Goal: Task Accomplishment & Management: Manage account settings

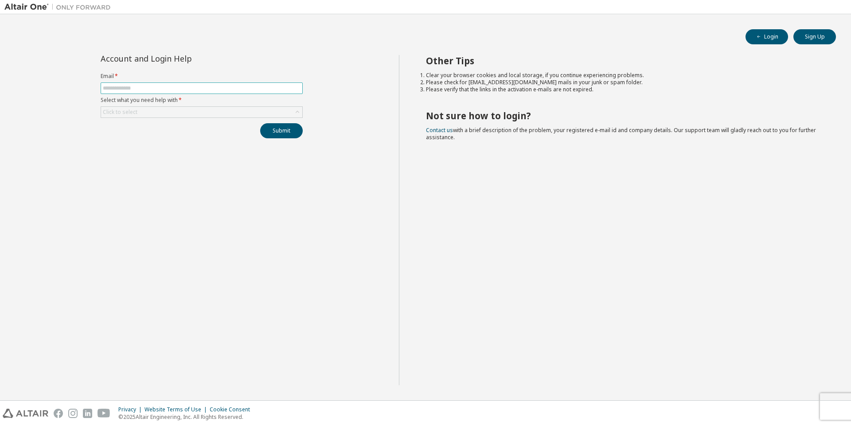
click at [236, 88] on input "text" at bounding box center [202, 88] width 198 height 7
type input "**********"
click at [180, 110] on div "Click to select" at bounding box center [201, 112] width 201 height 11
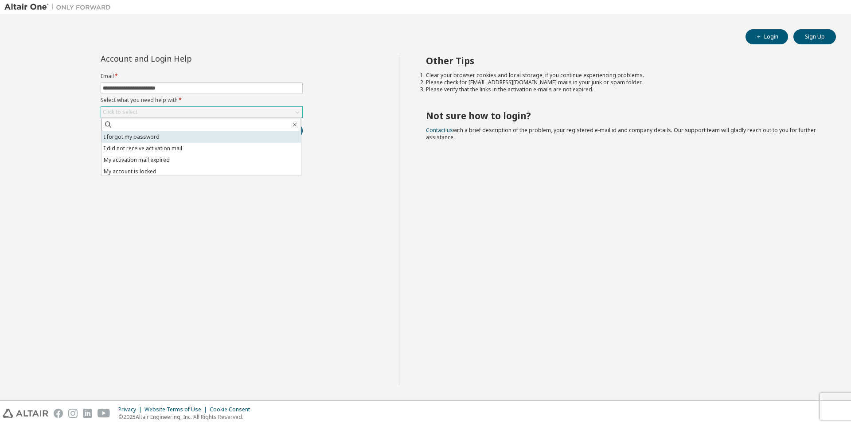
click at [140, 136] on li "I forgot my password" at bounding box center [200, 137] width 199 height 12
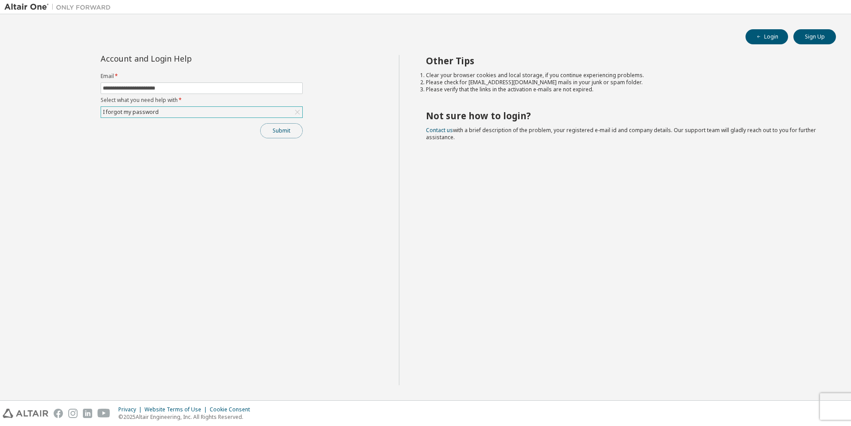
click at [280, 128] on button "Submit" at bounding box center [281, 130] width 43 height 15
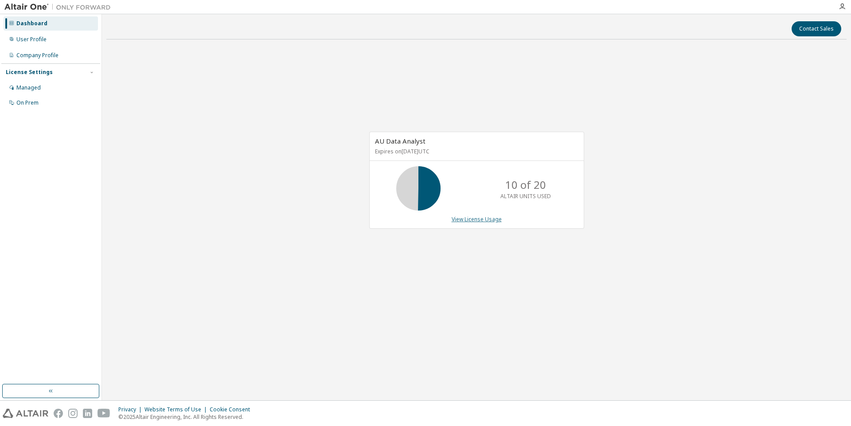
click at [479, 220] on link "View License Usage" at bounding box center [476, 219] width 50 height 8
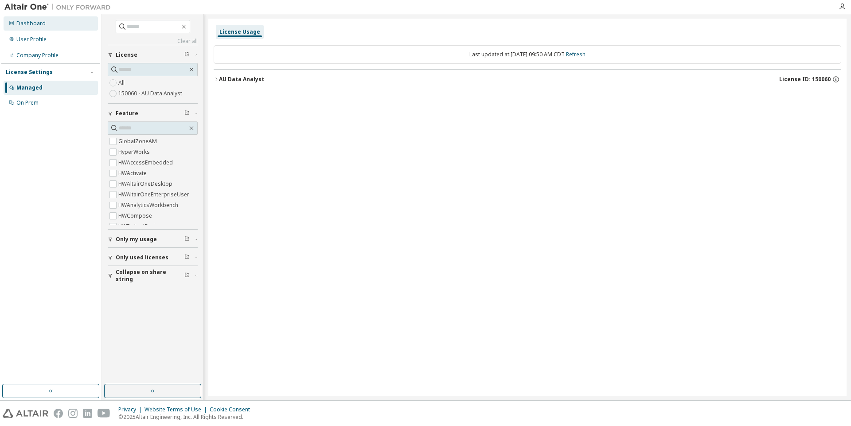
click at [35, 23] on div "Dashboard" at bounding box center [30, 23] width 29 height 7
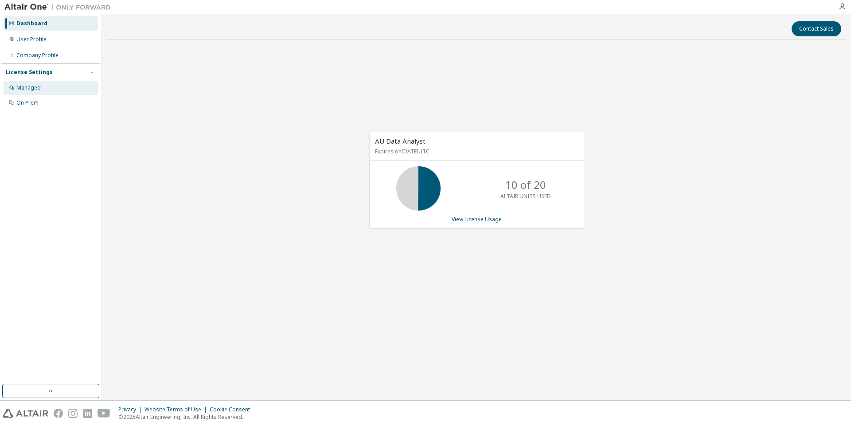
click at [35, 86] on div "Managed" at bounding box center [28, 87] width 24 height 7
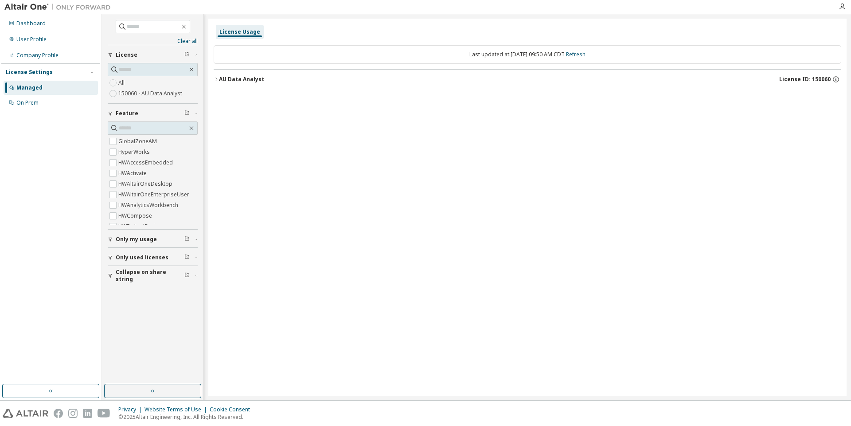
click at [218, 79] on icon "button" at bounding box center [216, 79] width 5 height 5
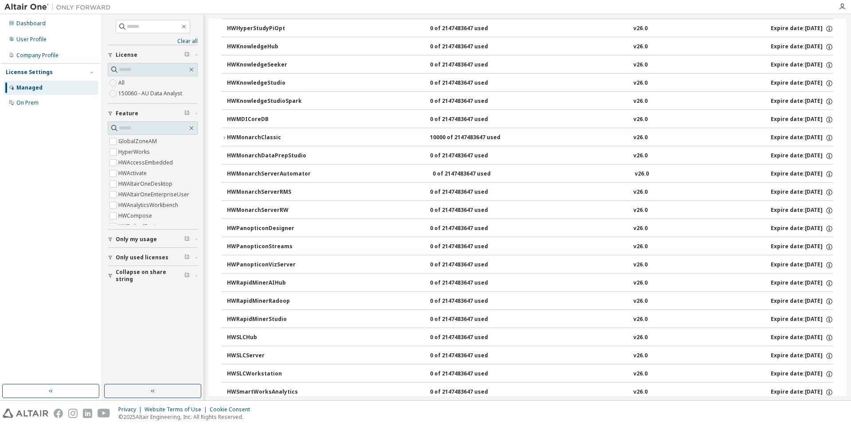
scroll to position [396, 0]
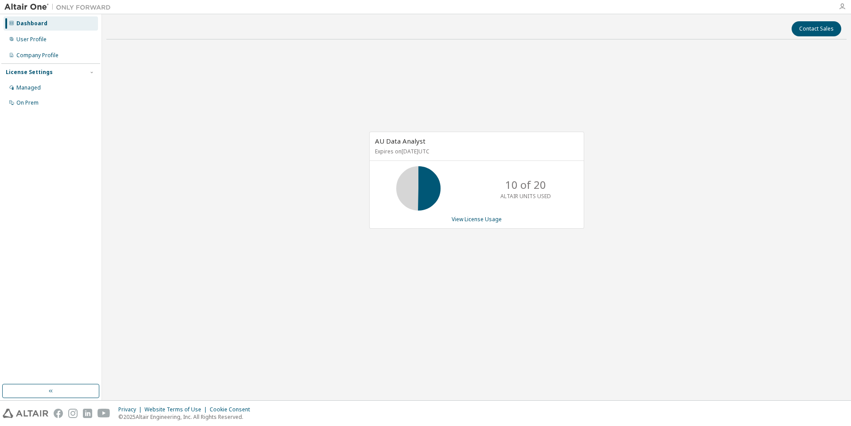
click at [843, 5] on icon "button" at bounding box center [841, 6] width 7 height 7
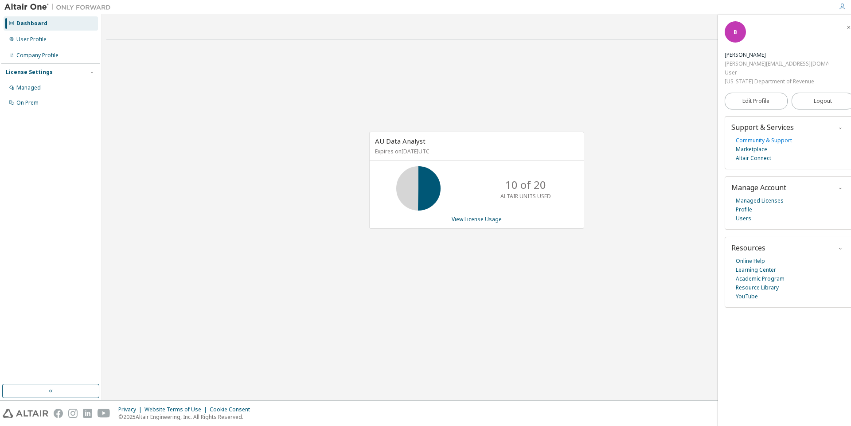
click at [772, 136] on link "Community & Support" at bounding box center [763, 140] width 56 height 9
click at [839, 7] on icon "button" at bounding box center [841, 6] width 7 height 7
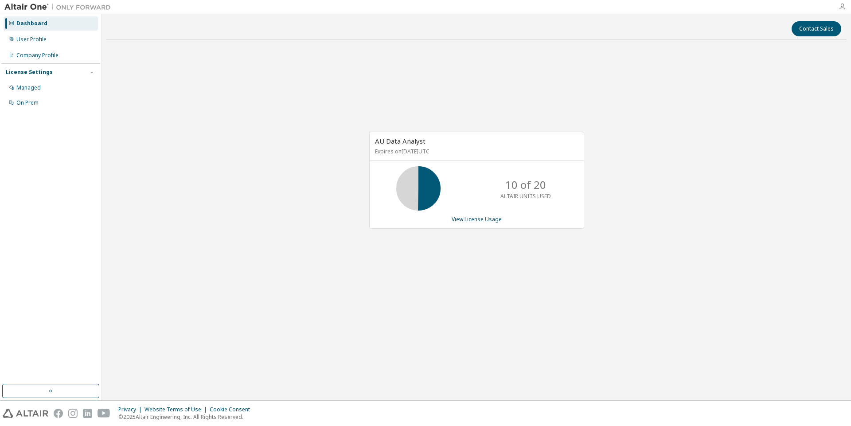
click at [842, 8] on icon "button" at bounding box center [841, 6] width 7 height 7
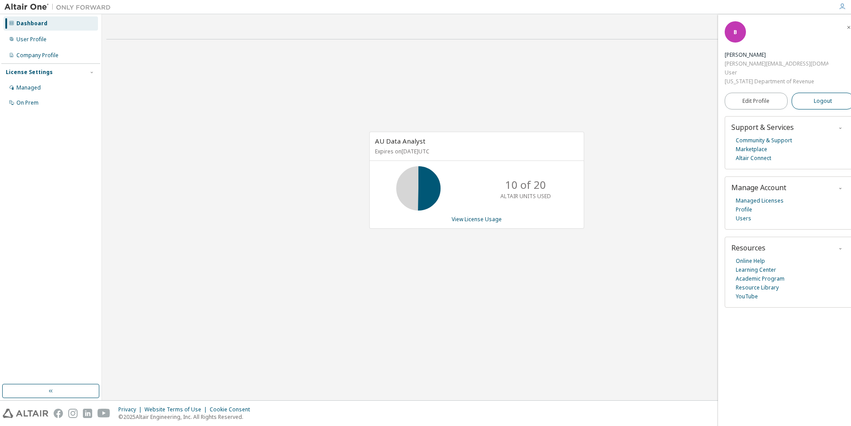
click at [818, 97] on span "Logout" at bounding box center [822, 101] width 18 height 9
